Goal: Task Accomplishment & Management: Use online tool/utility

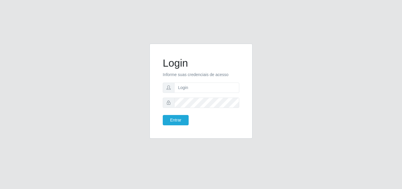
type input "ana@saullus"
click at [180, 122] on button "Entrar" at bounding box center [176, 120] width 26 height 10
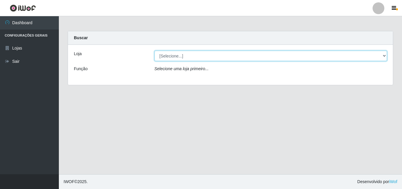
click at [386, 55] on select "[Selecione...] Saullus Supermercados" at bounding box center [271, 56] width 233 height 10
select select "423"
click at [155, 51] on select "[Selecione...] Saullus Supermercados" at bounding box center [271, 56] width 233 height 10
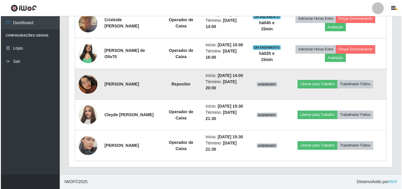
scroll to position [282, 0]
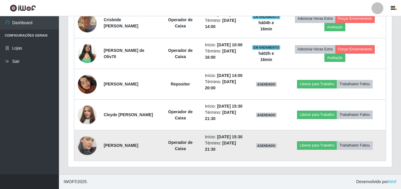
click at [86, 137] on img at bounding box center [87, 146] width 19 height 34
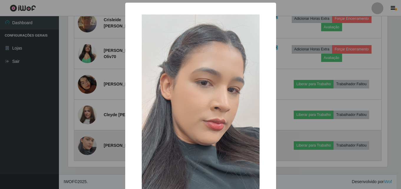
scroll to position [122, 321]
click at [86, 137] on div "× OK Cancel" at bounding box center [201, 94] width 402 height 189
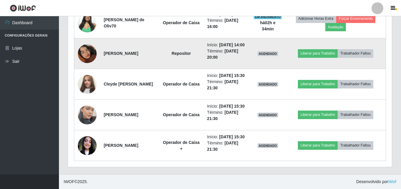
scroll to position [289, 0]
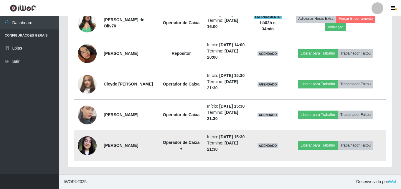
click at [92, 158] on img at bounding box center [87, 145] width 19 height 25
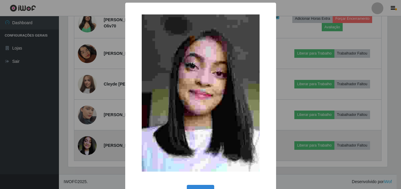
scroll to position [122, 321]
click at [92, 173] on div "× OK Cancel" at bounding box center [201, 94] width 402 height 189
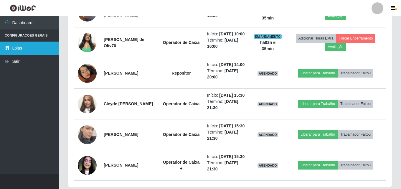
scroll to position [259, 0]
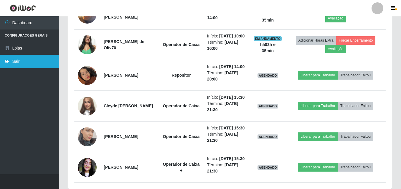
click at [25, 56] on link "Sair" at bounding box center [29, 61] width 59 height 13
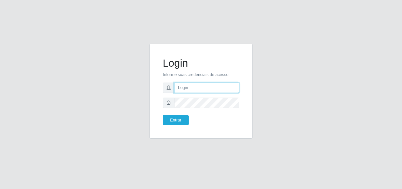
click at [221, 87] on input "text" at bounding box center [206, 87] width 65 height 10
type input "vitoria@saullus"
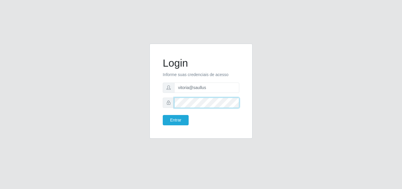
click at [163, 115] on button "Entrar" at bounding box center [176, 120] width 26 height 10
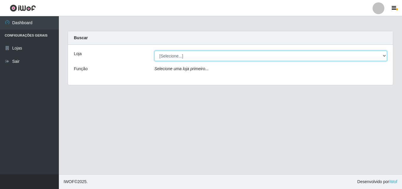
click at [242, 53] on select "[Selecione...] Saullus Supermercados" at bounding box center [271, 56] width 233 height 10
select select "423"
click at [155, 51] on select "[Selecione...] Saullus Supermercados" at bounding box center [271, 56] width 233 height 10
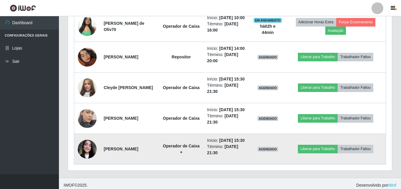
scroll to position [295, 0]
